Goal: Task Accomplishment & Management: Use online tool/utility

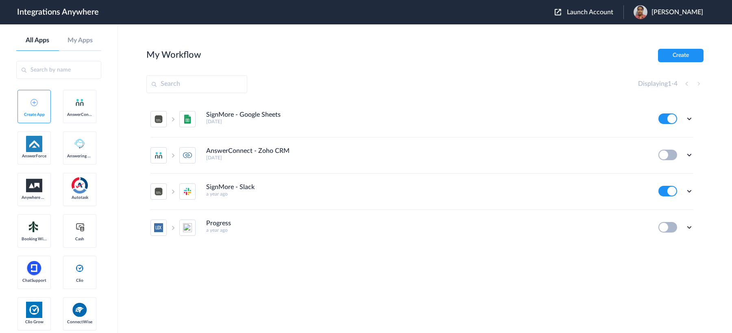
click at [567, 15] on span "Launch Account" at bounding box center [590, 12] width 46 height 7
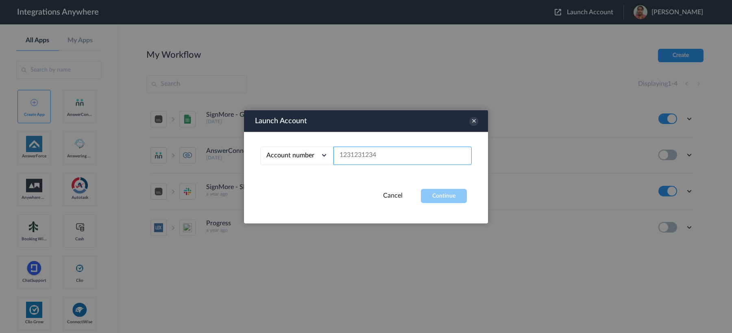
click at [385, 155] on input "text" at bounding box center [403, 155] width 138 height 18
paste input "2523519819"
type input "2523519819"
click at [433, 192] on button "Continue" at bounding box center [444, 196] width 46 height 14
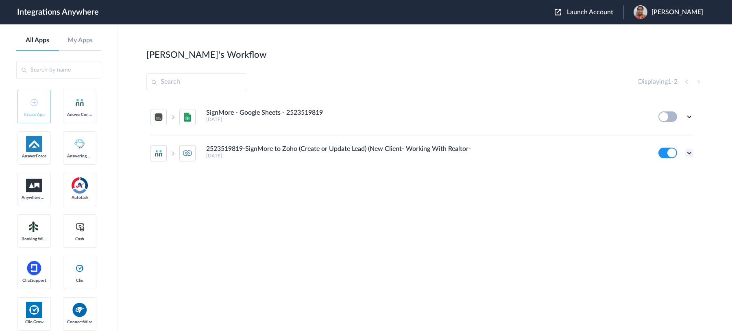
click at [688, 152] on icon at bounding box center [690, 153] width 8 height 8
click at [680, 174] on li "Edit" at bounding box center [667, 171] width 53 height 15
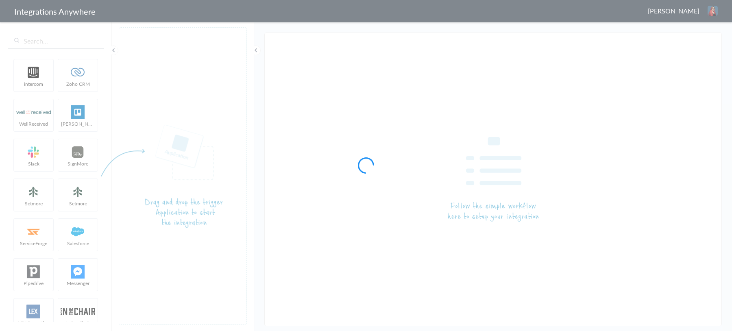
type input "2523519819-SignMore to Zoho (Create or Update Lead) (New Client- Working With R…"
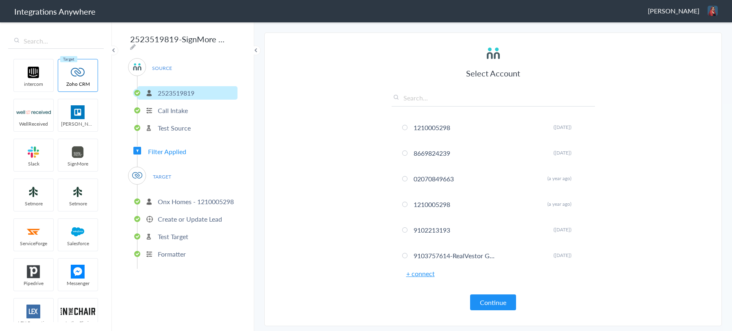
click at [174, 148] on span "Filter Applied" at bounding box center [167, 151] width 38 height 9
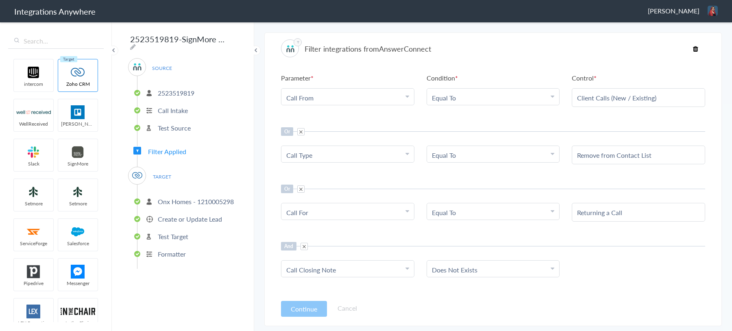
scroll to position [34, 0]
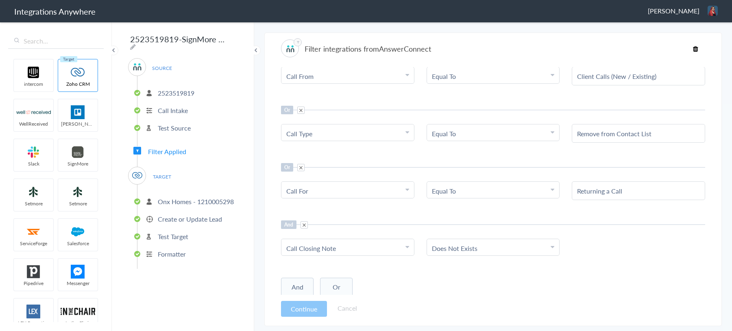
click at [185, 197] on p "Onx Homes - 1210005298" at bounding box center [196, 201] width 76 height 9
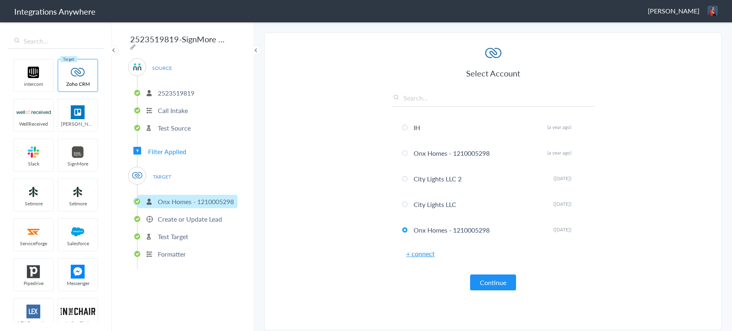
click at [185, 217] on p "Create or Update Lead" at bounding box center [190, 218] width 64 height 9
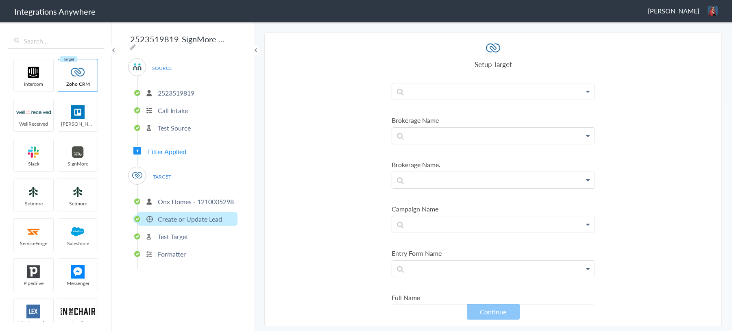
scroll to position [377, 0]
click at [336, 214] on section "Select Account 1210005298 Rename Delete (9 months ago) 8669824239 Rename Delete…" at bounding box center [493, 180] width 458 height 294
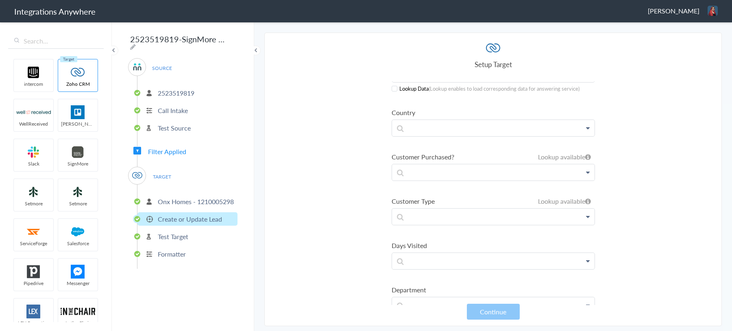
scroll to position [2005, 0]
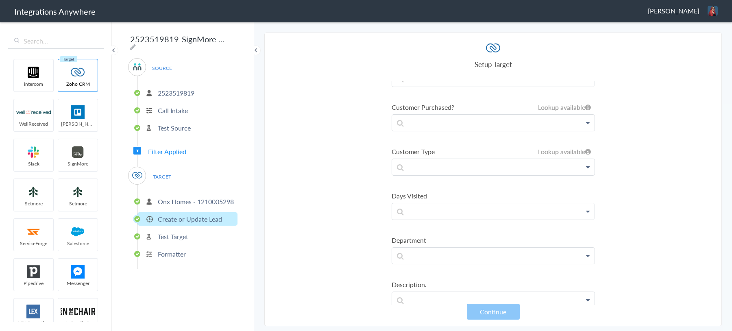
click at [618, 149] on section "Select Account 1210005298 Rename Delete (9 months ago) 8669824239 Rename Delete…" at bounding box center [493, 180] width 458 height 294
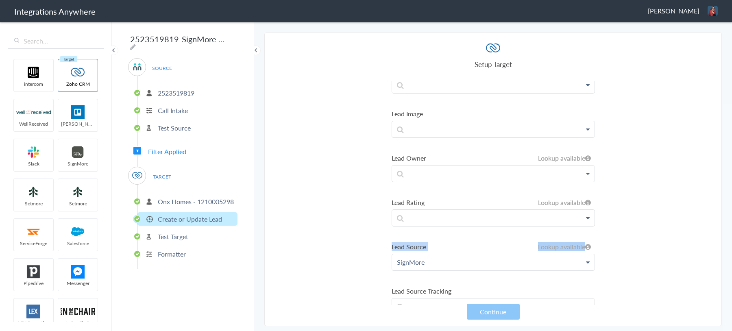
drag, startPoint x: 380, startPoint y: 225, endPoint x: 425, endPoint y: 240, distance: 47.7
click at [439, 247] on section "Select Account 1210005298 Rename Delete (9 months ago) 8669824239 Rename Delete…" at bounding box center [493, 180] width 458 height 294
copy li "Lead Source Lookup available Lookup available"
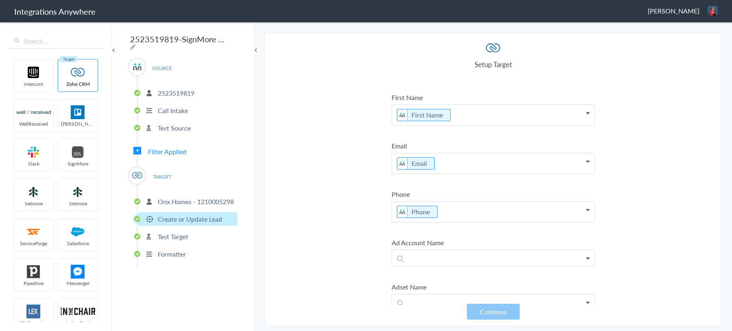
scroll to position [0, 0]
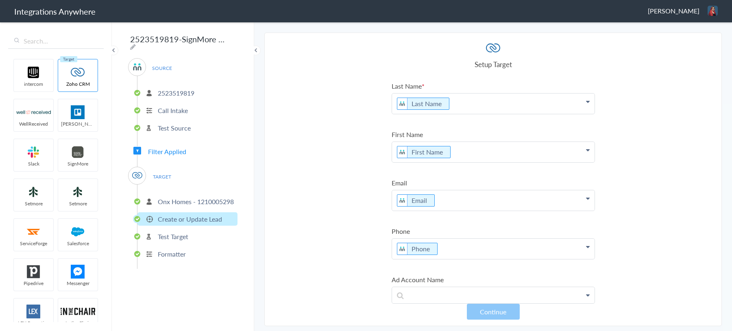
click at [180, 94] on p "2523519819" at bounding box center [176, 92] width 37 height 9
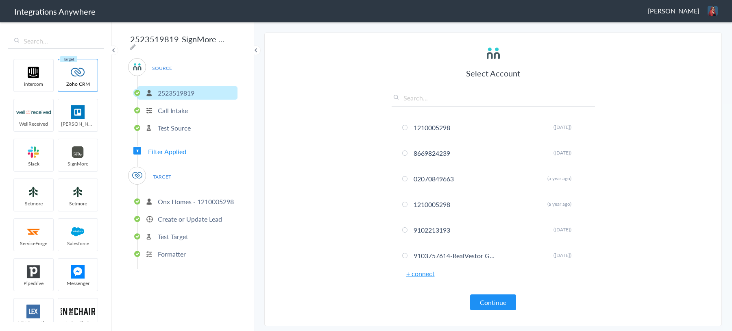
click at [181, 111] on p "Call Intake" at bounding box center [173, 110] width 30 height 9
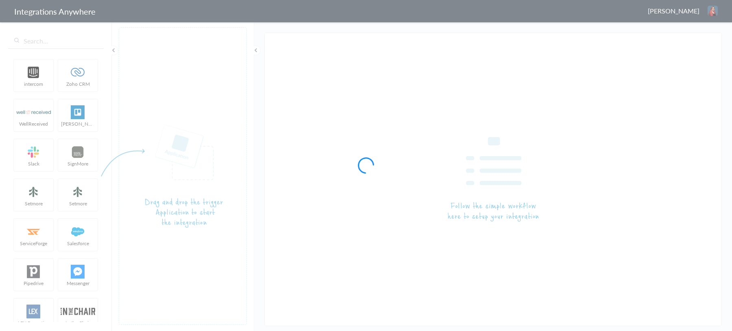
type input "2523519819-SignMore to Zoho (Create or Update Lead) (New Client- Working With R…"
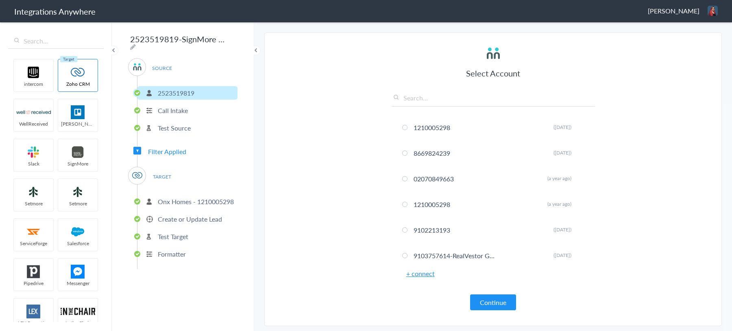
click at [178, 106] on p "Call Intake" at bounding box center [173, 110] width 30 height 9
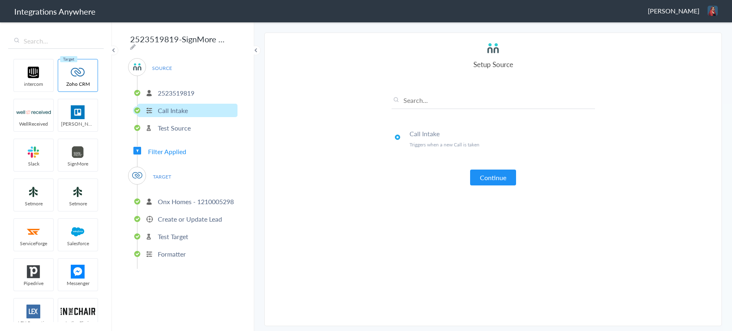
click at [177, 125] on p "Test Source" at bounding box center [174, 127] width 33 height 9
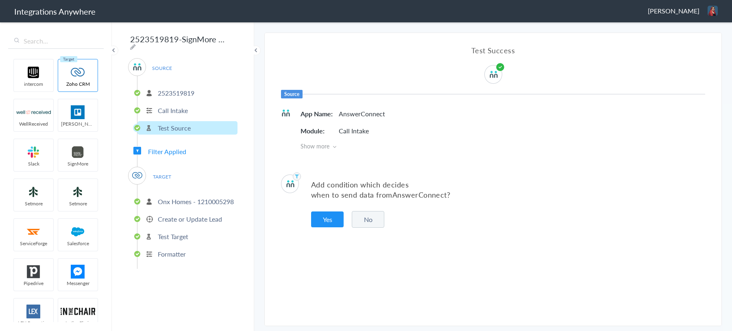
click at [176, 140] on div "SOURCE 2523519819 Call Intake Test Source Filter Applied TARGET Onx Homes - 121…" at bounding box center [182, 163] width 109 height 211
click at [176, 147] on span "Filter Applied" at bounding box center [167, 151] width 38 height 9
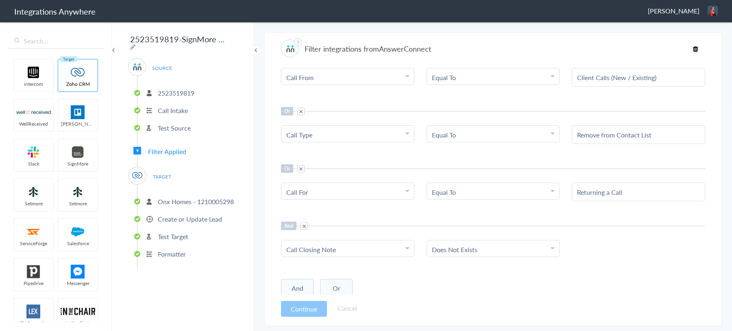
scroll to position [34, 0]
click at [340, 283] on button "Or" at bounding box center [336, 287] width 33 height 19
click at [304, 167] on span at bounding box center [304, 167] width 7 height 7
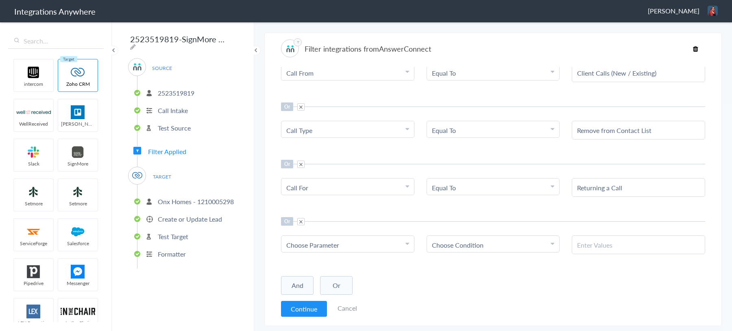
scroll to position [35, 0]
click at [351, 247] on div "Choose Parameter" at bounding box center [347, 246] width 123 height 9
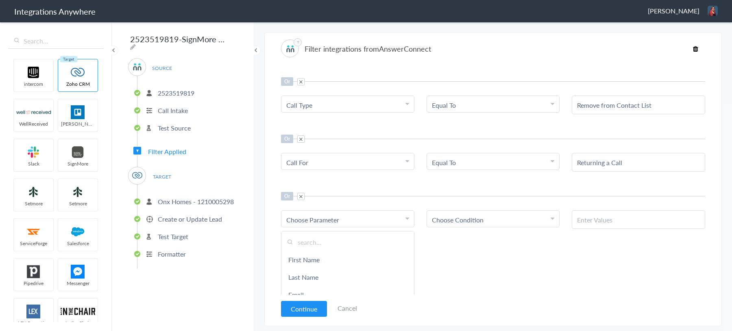
click at [319, 237] on input "text" at bounding box center [348, 242] width 133 height 17
paste input "Call From"
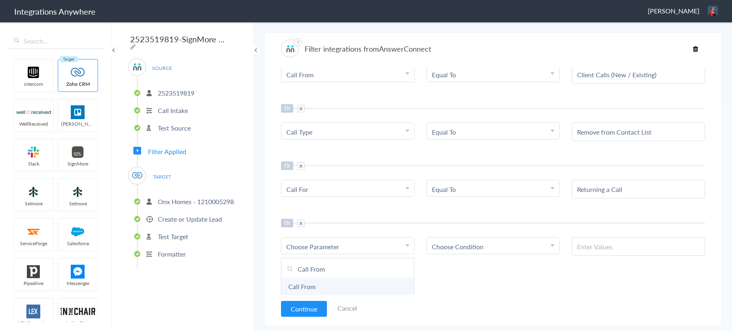
type input "Call From"
click at [329, 281] on link "Call From" at bounding box center [348, 286] width 133 height 17
click at [474, 251] on link "Choose Condition" at bounding box center [493, 246] width 133 height 16
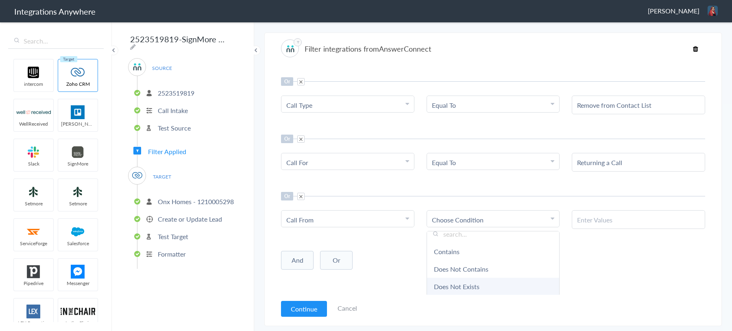
scroll to position [21, 0]
click at [470, 286] on link "Equal To" at bounding box center [493, 291] width 133 height 17
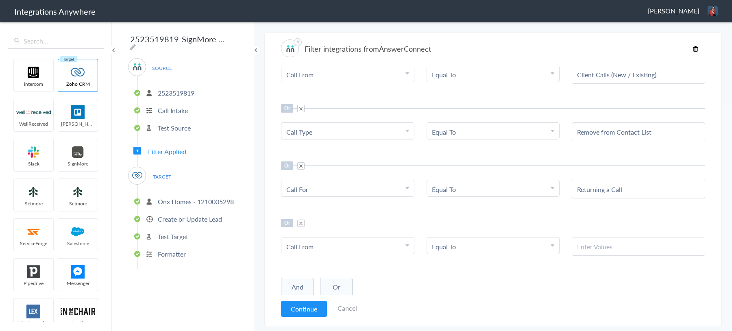
click at [601, 238] on div at bounding box center [638, 246] width 133 height 19
click at [603, 249] on input "text" at bounding box center [638, 246] width 123 height 9
paste input "Realtor"
type input "Realtor"
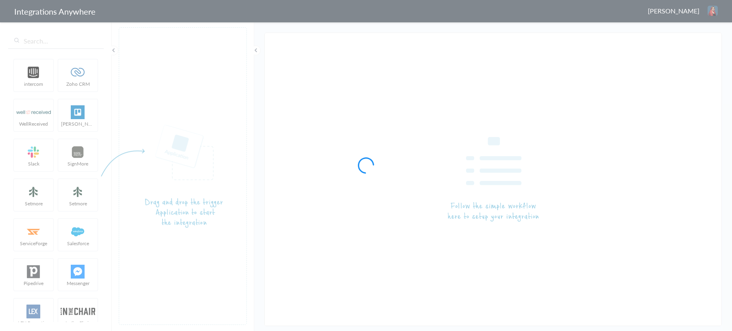
type input "2523519819-SignMore to Zoho (Create or Update Lead) (New Client- Working With R…"
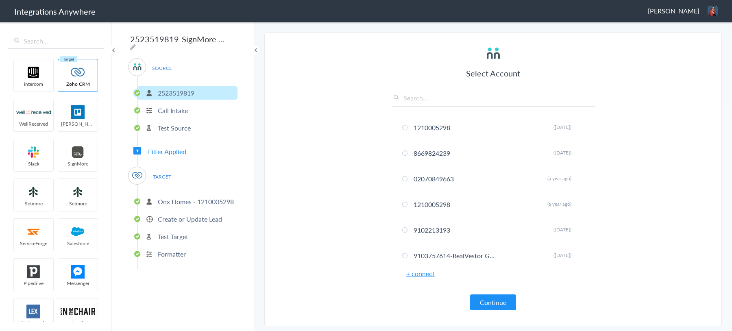
click at [173, 147] on span "Filter Applied" at bounding box center [167, 151] width 38 height 9
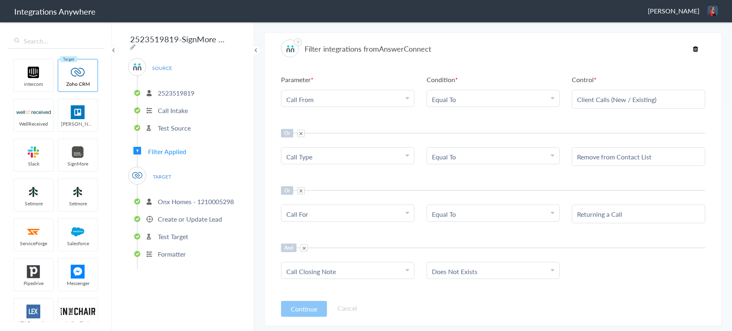
scroll to position [34, 0]
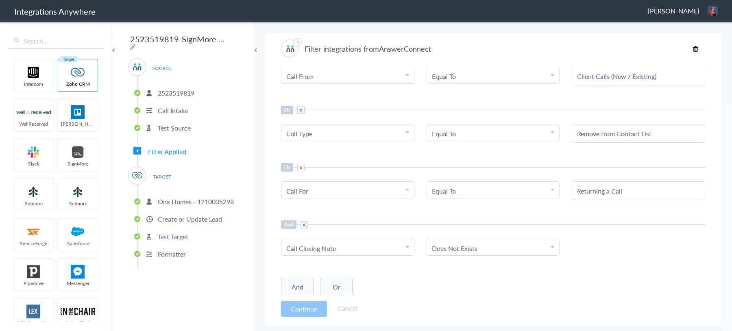
click at [305, 221] on span at bounding box center [304, 224] width 7 height 7
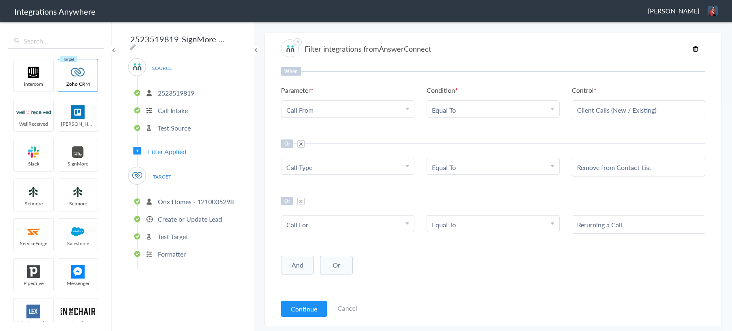
click at [331, 266] on button "Or" at bounding box center [336, 265] width 33 height 19
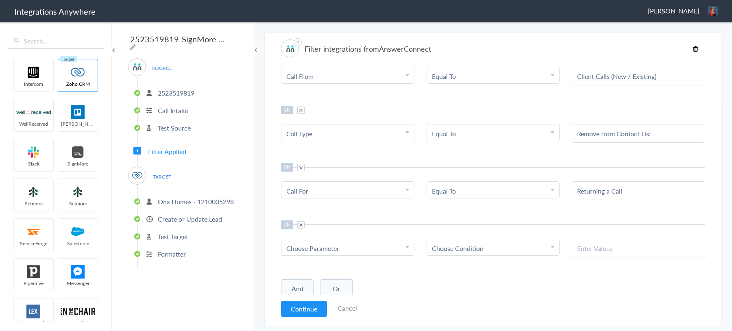
scroll to position [35, 0]
click at [320, 245] on span "Choose Parameter" at bounding box center [312, 246] width 53 height 9
click at [318, 267] on input "text" at bounding box center [348, 268] width 133 height 17
type input "call fro"
click at [316, 279] on link "Call From" at bounding box center [348, 286] width 133 height 17
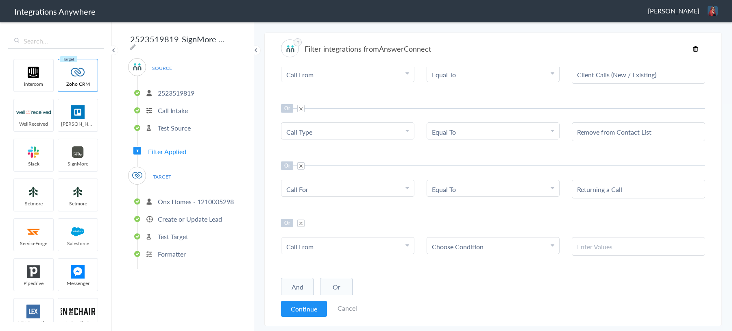
click at [470, 243] on span "Choose Condition" at bounding box center [458, 246] width 52 height 9
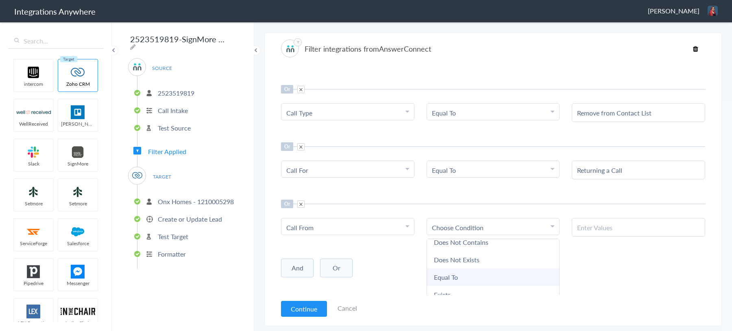
click at [452, 275] on link "Equal To" at bounding box center [493, 277] width 133 height 17
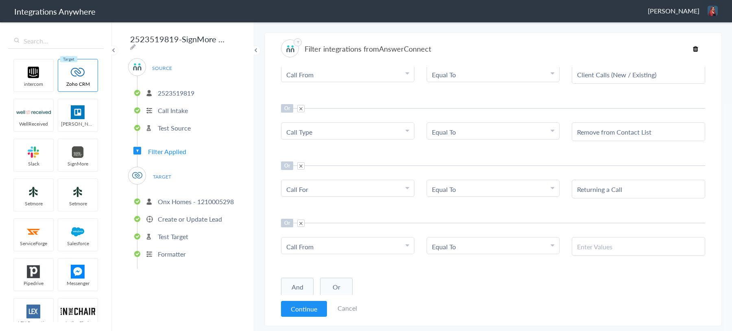
click at [621, 245] on input "text" at bounding box center [638, 246] width 123 height 9
paste input "Realtor / Broker"
type input "Realtor / Broker"
click at [295, 286] on button "And" at bounding box center [297, 287] width 33 height 19
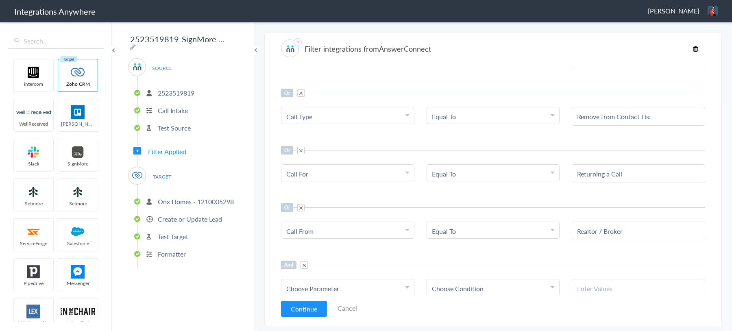
scroll to position [92, 0]
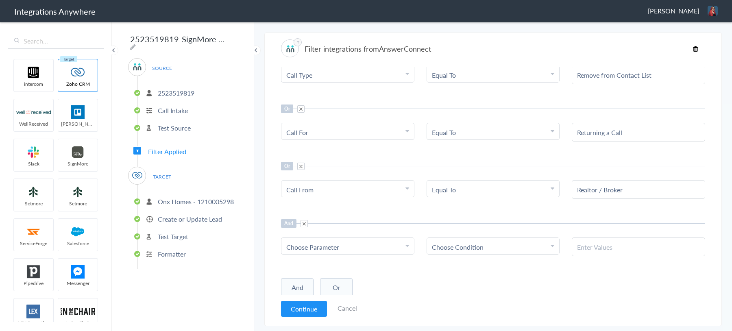
click at [331, 245] on span "Choose Parameter" at bounding box center [312, 247] width 53 height 9
click at [328, 261] on input "text" at bounding box center [348, 269] width 133 height 17
type input "call cl"
click at [366, 285] on link "Call Closing Note" at bounding box center [348, 286] width 133 height 17
click at [480, 245] on span "Choose Condition" at bounding box center [458, 247] width 52 height 9
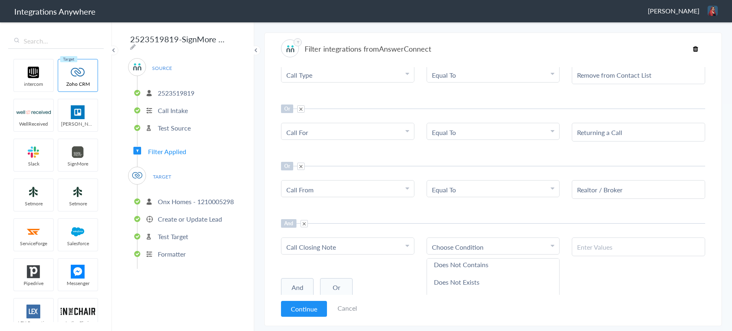
scroll to position [43, 0]
click at [461, 276] on link "Does Not Exists" at bounding box center [493, 279] width 133 height 17
click at [297, 307] on button "Continue" at bounding box center [304, 309] width 46 height 16
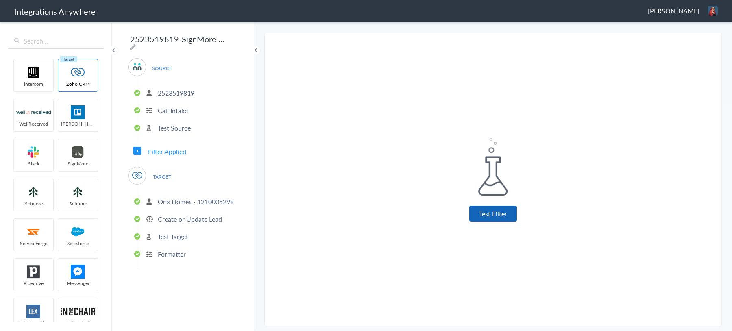
click at [486, 213] on button "Test Filter" at bounding box center [494, 214] width 48 height 16
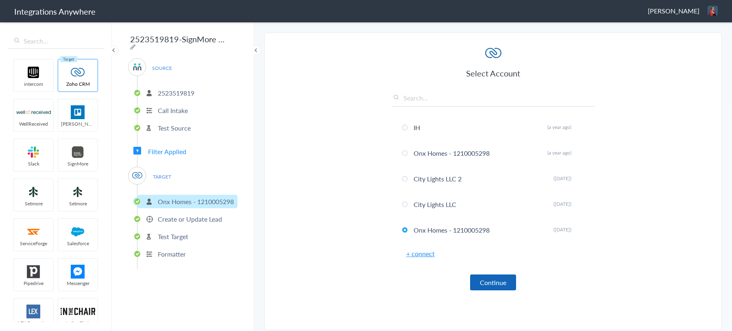
click at [489, 287] on button "Continue" at bounding box center [493, 283] width 46 height 16
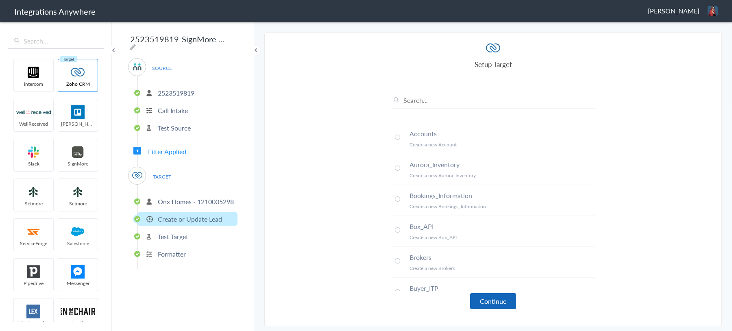
click at [483, 307] on button "Continue" at bounding box center [493, 301] width 46 height 16
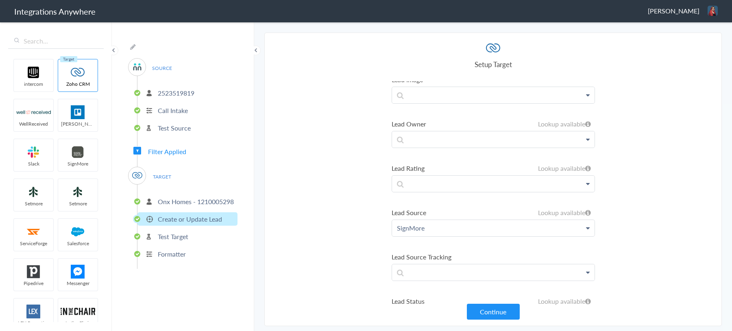
scroll to position [1896, 0]
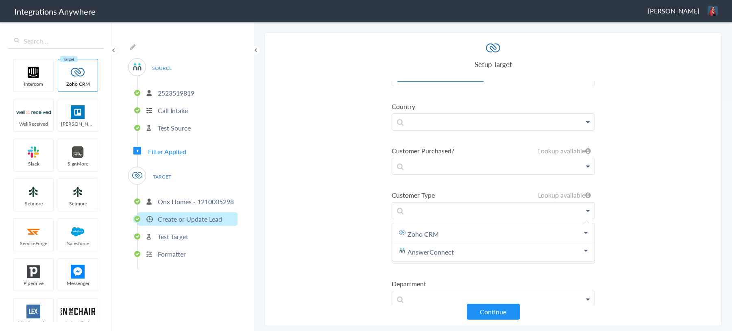
scroll to position [1963, 0]
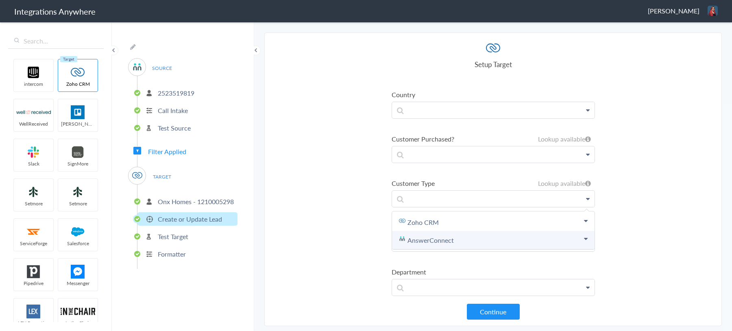
click at [0, 0] on link "AnswerConnect" at bounding box center [0, 0] width 0 height 0
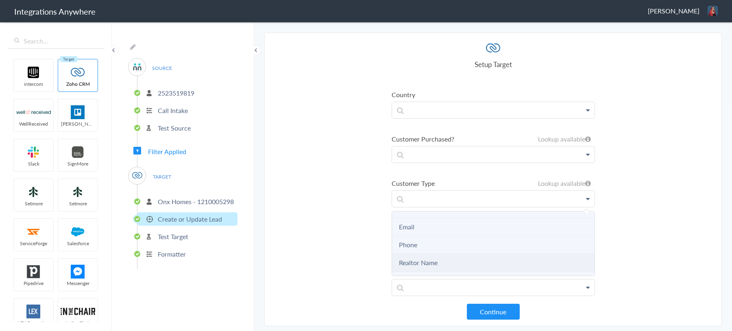
scroll to position [68, 0]
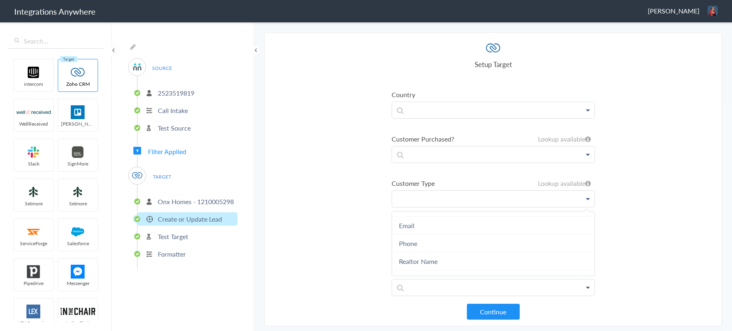
click at [433, 191] on p at bounding box center [493, 199] width 203 height 16
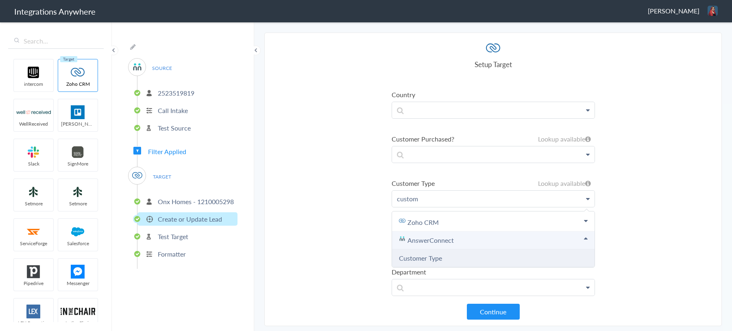
click at [0, 0] on link "Customer Type" at bounding box center [0, 0] width 0 height 0
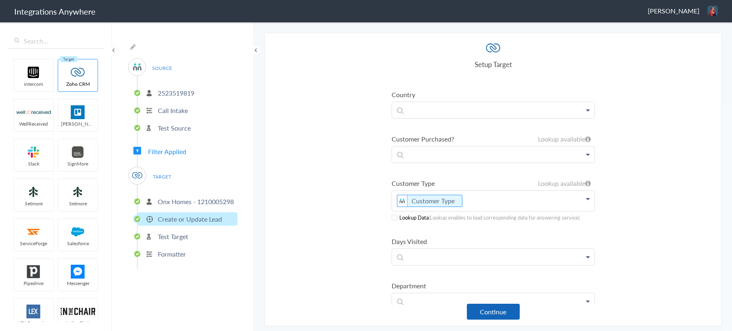
click at [494, 315] on button "Continue" at bounding box center [493, 312] width 53 height 16
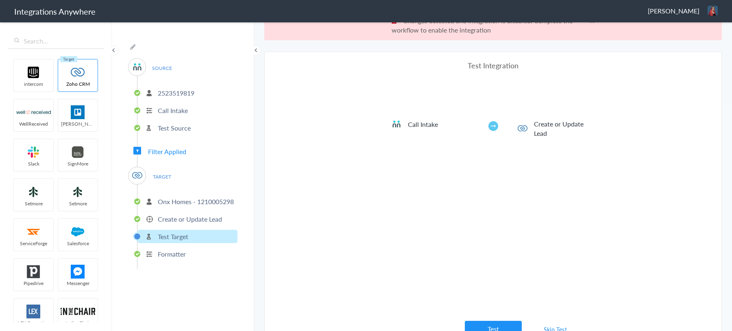
scroll to position [30, 0]
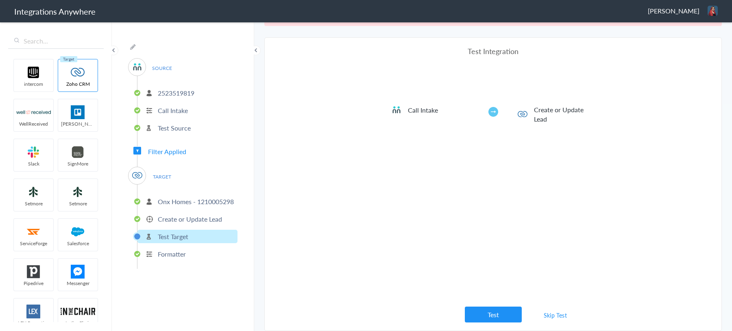
click at [546, 317] on link "Skip Test" at bounding box center [555, 315] width 43 height 15
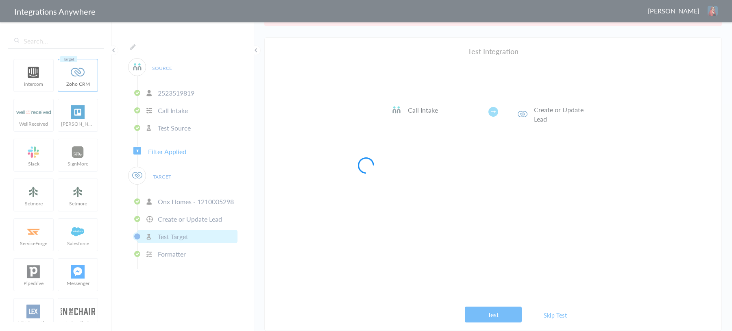
scroll to position [0, 0]
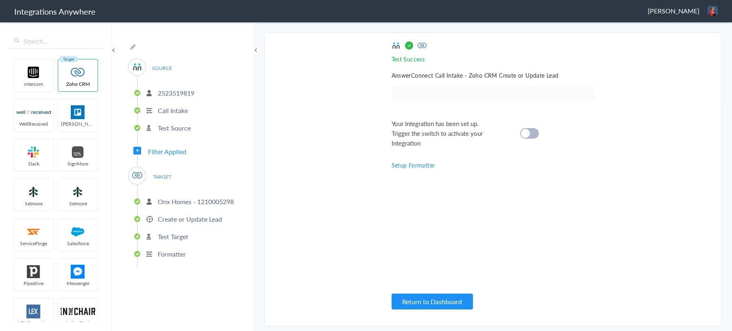
click at [534, 138] on div at bounding box center [529, 133] width 19 height 11
